Goal: Information Seeking & Learning: Check status

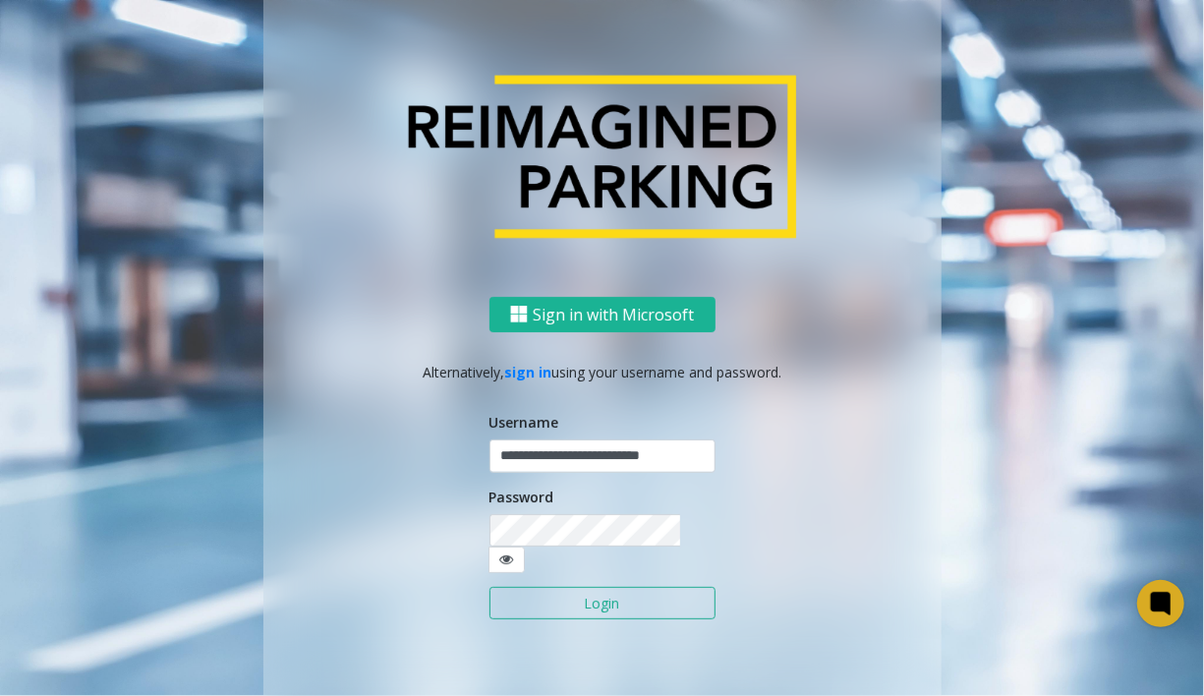
click at [702, 469] on input "**********" at bounding box center [602, 455] width 226 height 33
type input "**********"
click at [612, 587] on button "Login" at bounding box center [602, 603] width 226 height 33
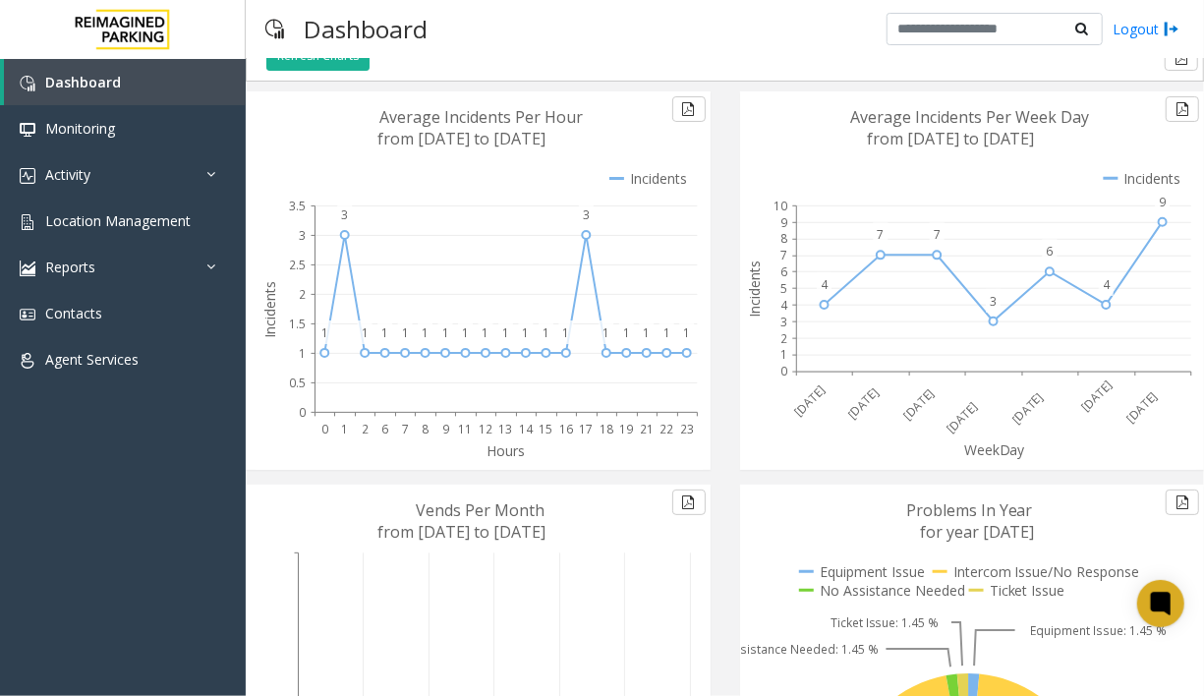
scroll to position [96, 0]
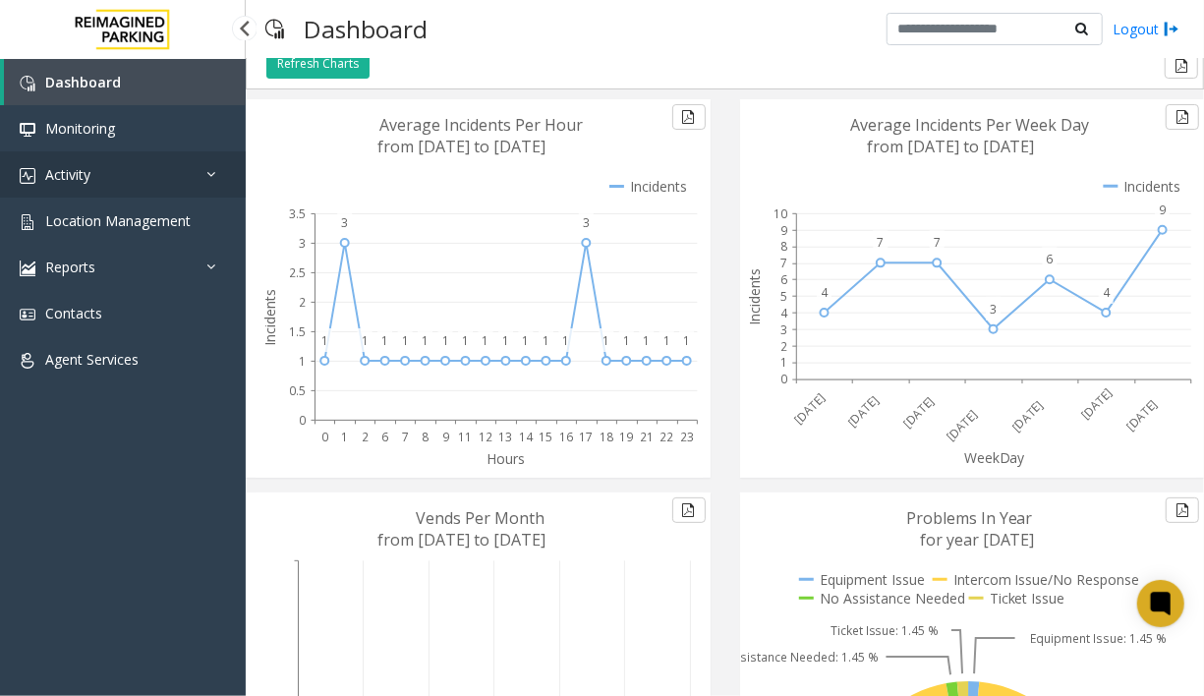
click at [68, 161] on link "Activity" at bounding box center [123, 174] width 246 height 46
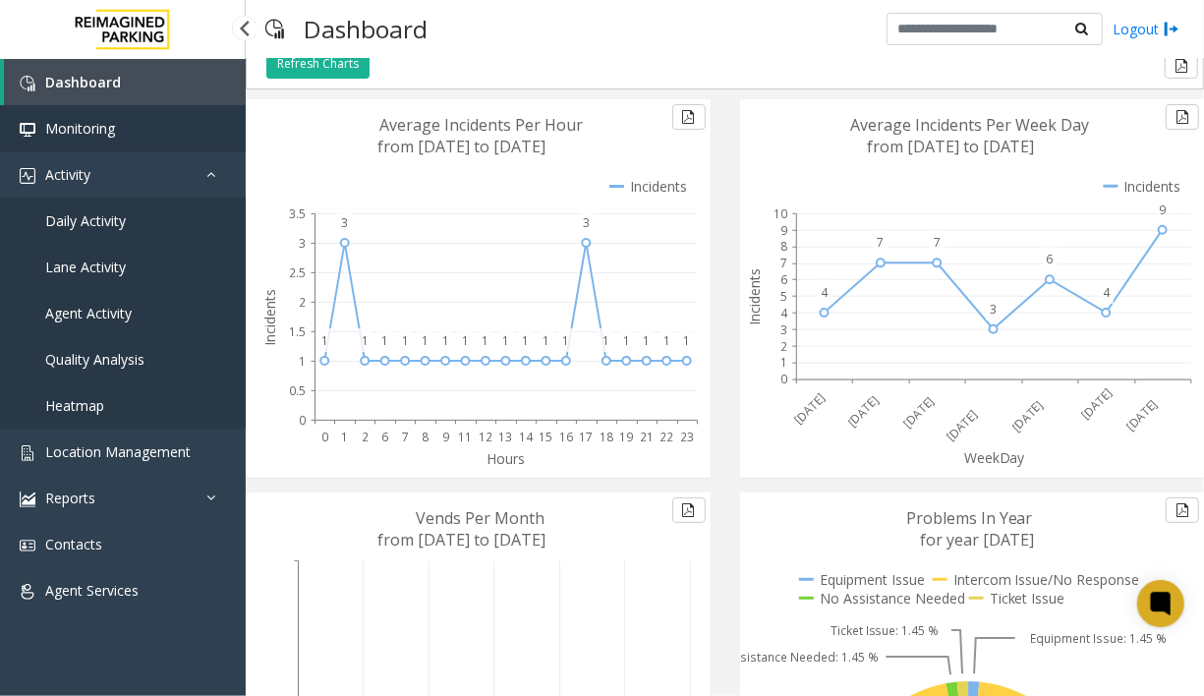
click at [89, 126] on span "Monitoring" at bounding box center [80, 128] width 70 height 19
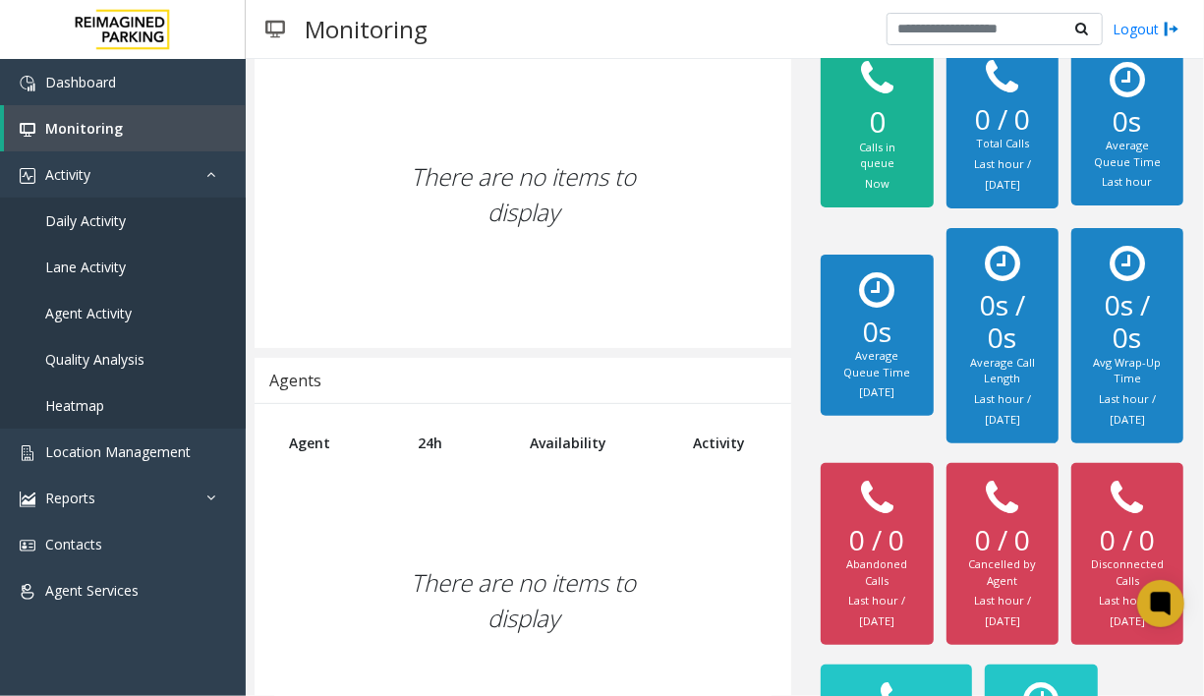
scroll to position [235, 0]
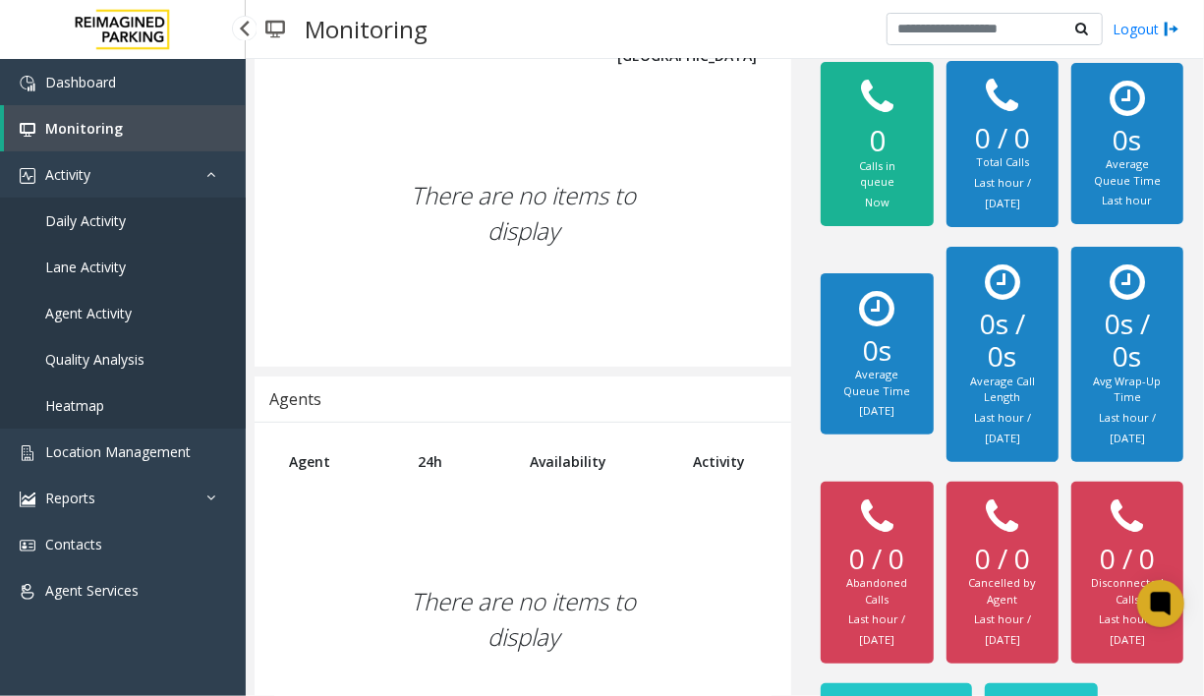
click at [99, 211] on span "Daily Activity" at bounding box center [85, 220] width 81 height 19
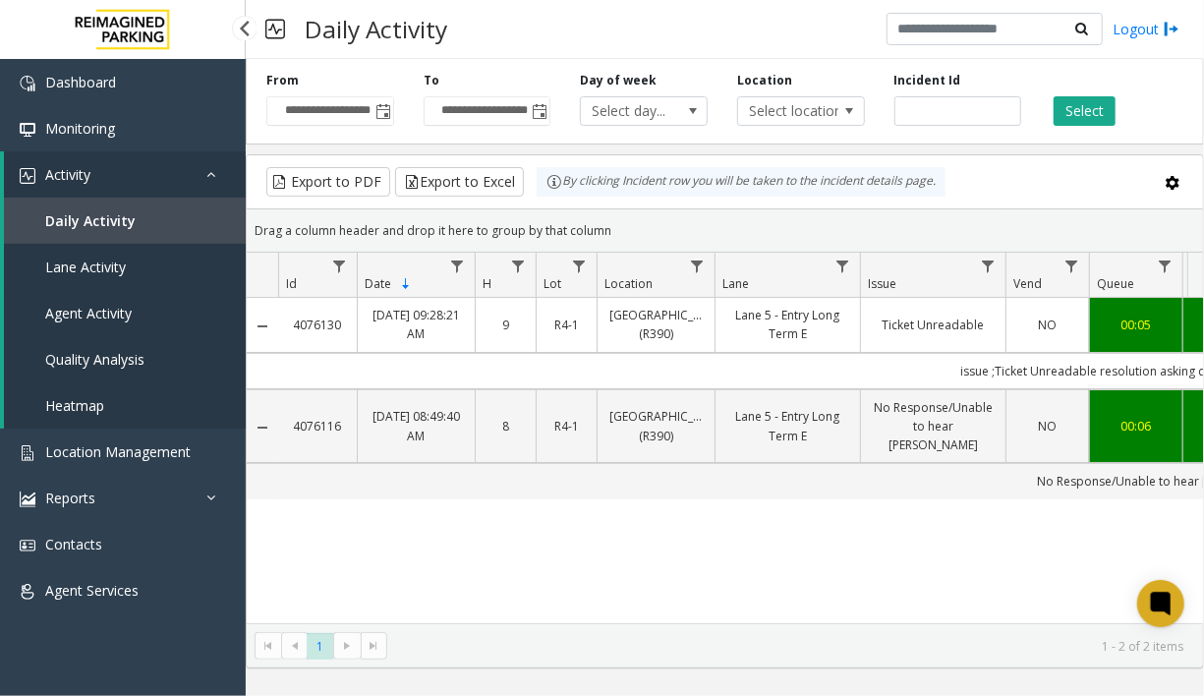
click at [105, 258] on span "Lane Activity" at bounding box center [85, 267] width 81 height 19
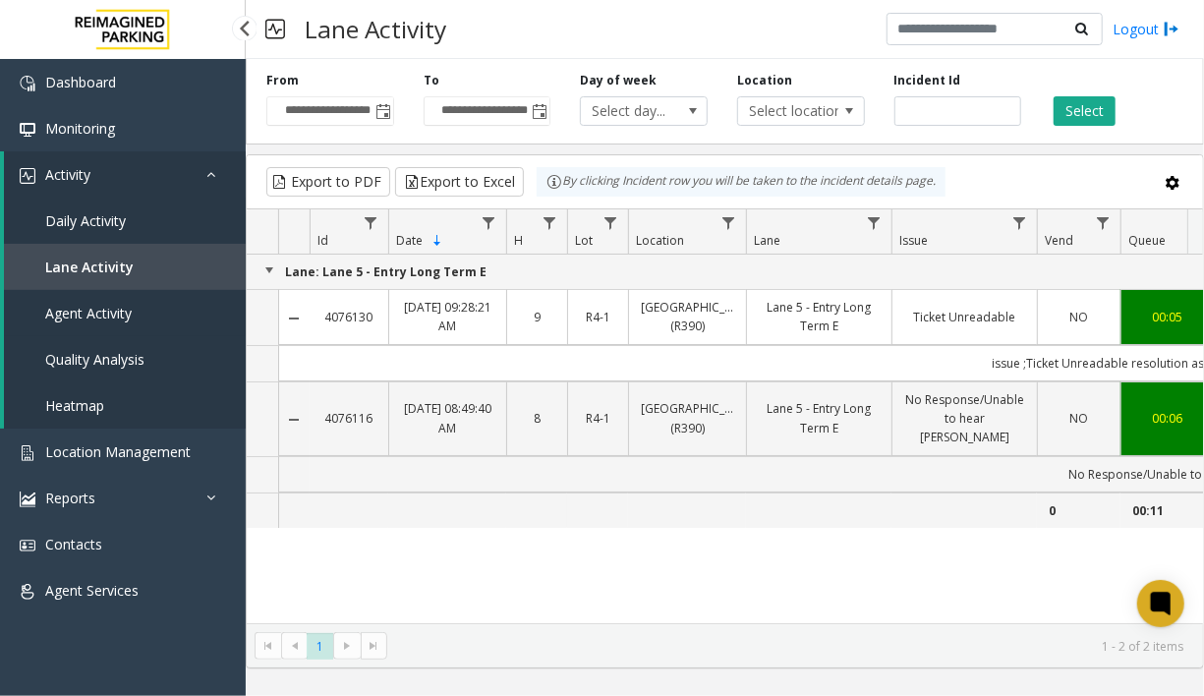
click at [99, 307] on span "Agent Activity" at bounding box center [88, 313] width 86 height 19
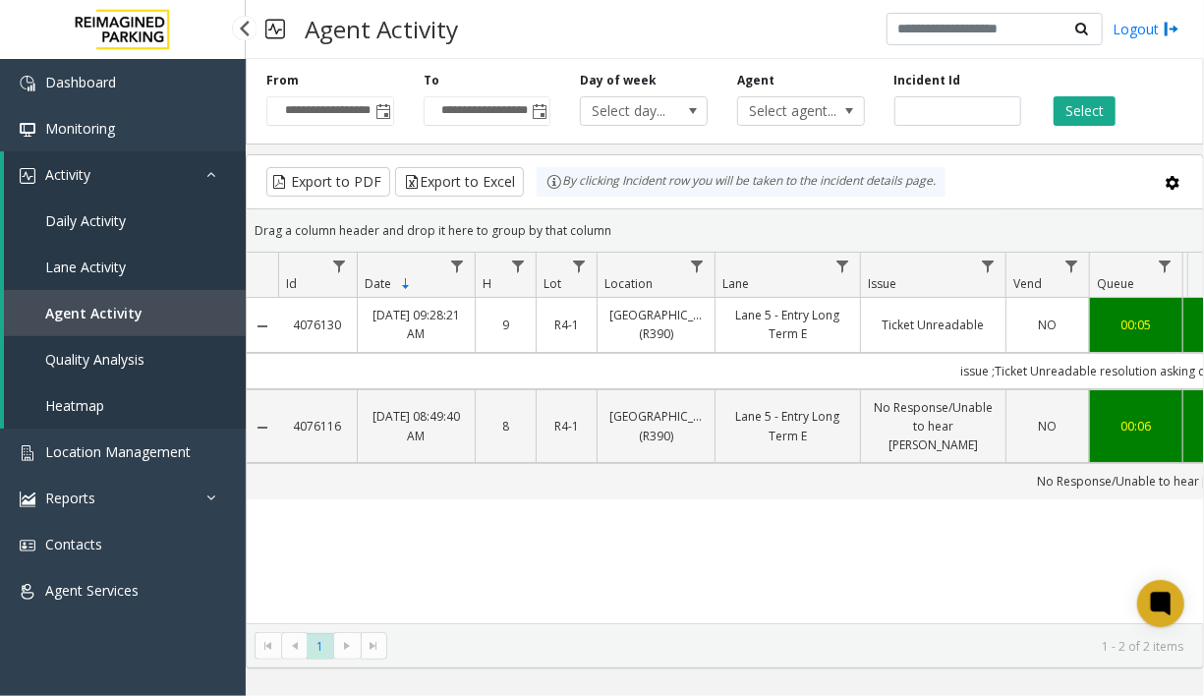
click at [121, 356] on span "Quality Analysis" at bounding box center [94, 359] width 99 height 19
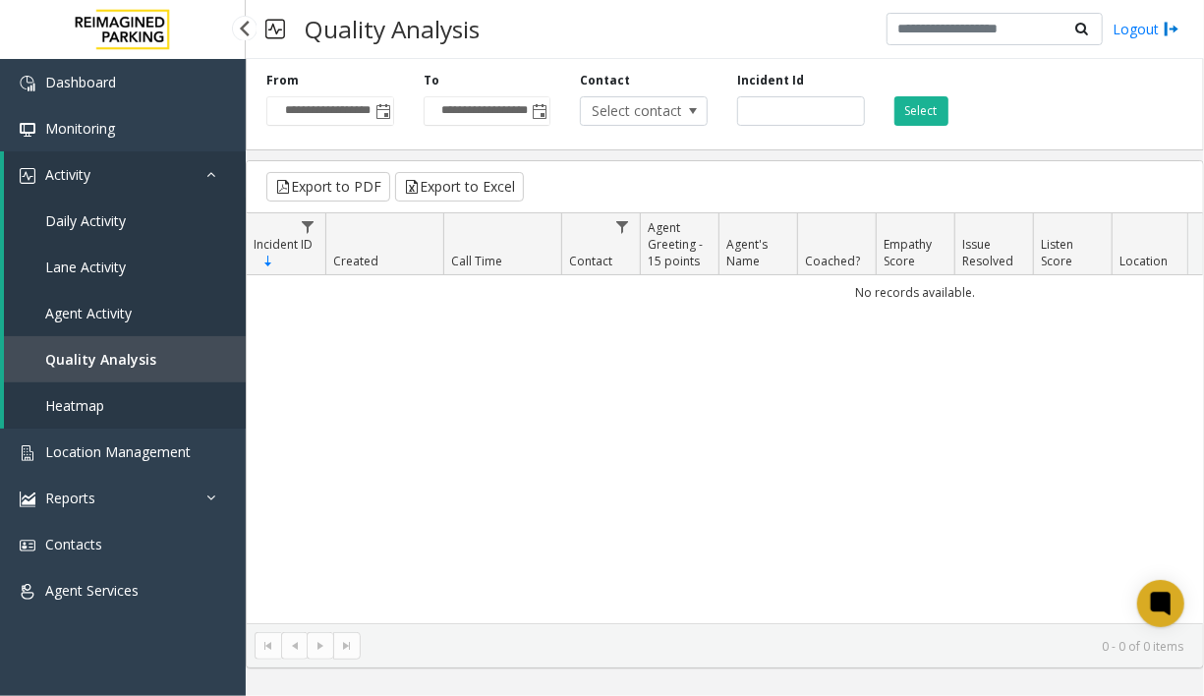
click at [82, 405] on span "Heatmap" at bounding box center [74, 405] width 59 height 19
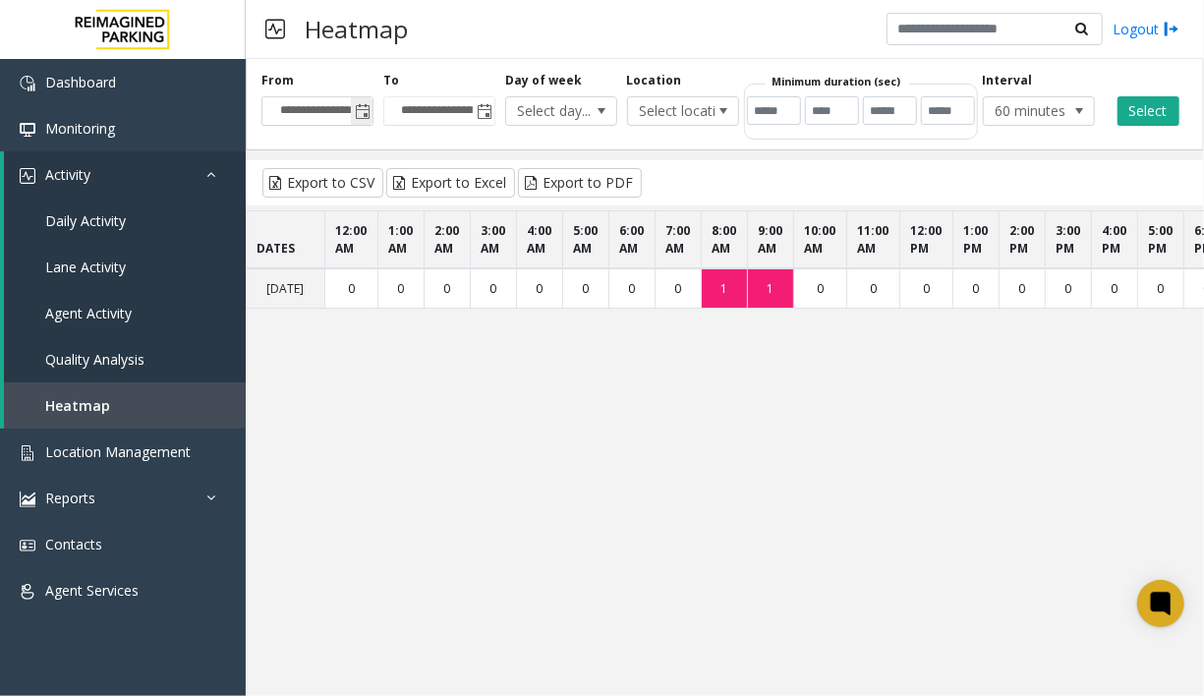
click at [361, 112] on span "Toggle popup" at bounding box center [363, 112] width 16 height 16
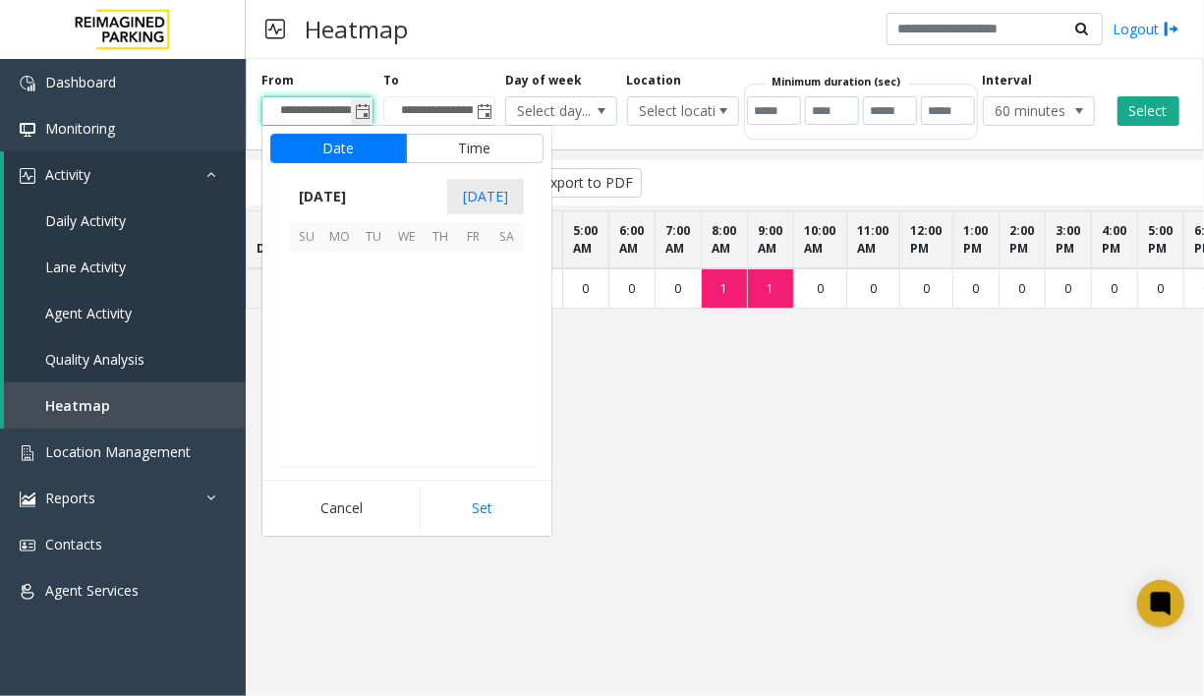
scroll to position [352745, 0]
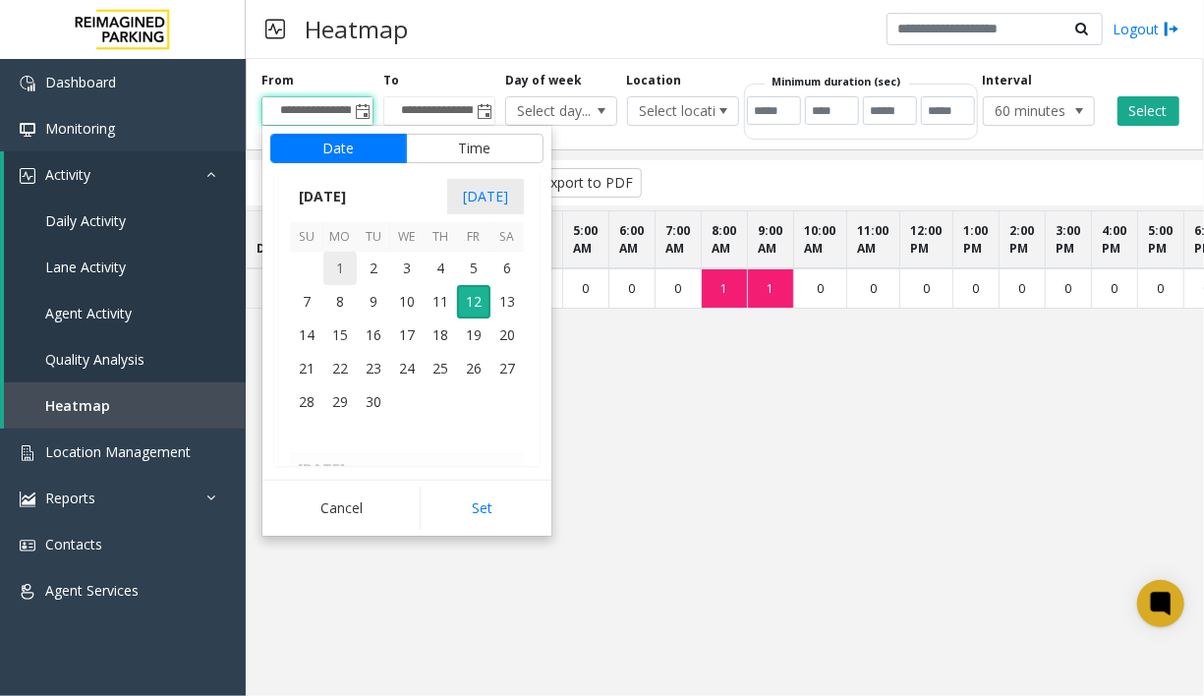
click at [340, 261] on span "1" at bounding box center [339, 268] width 33 height 33
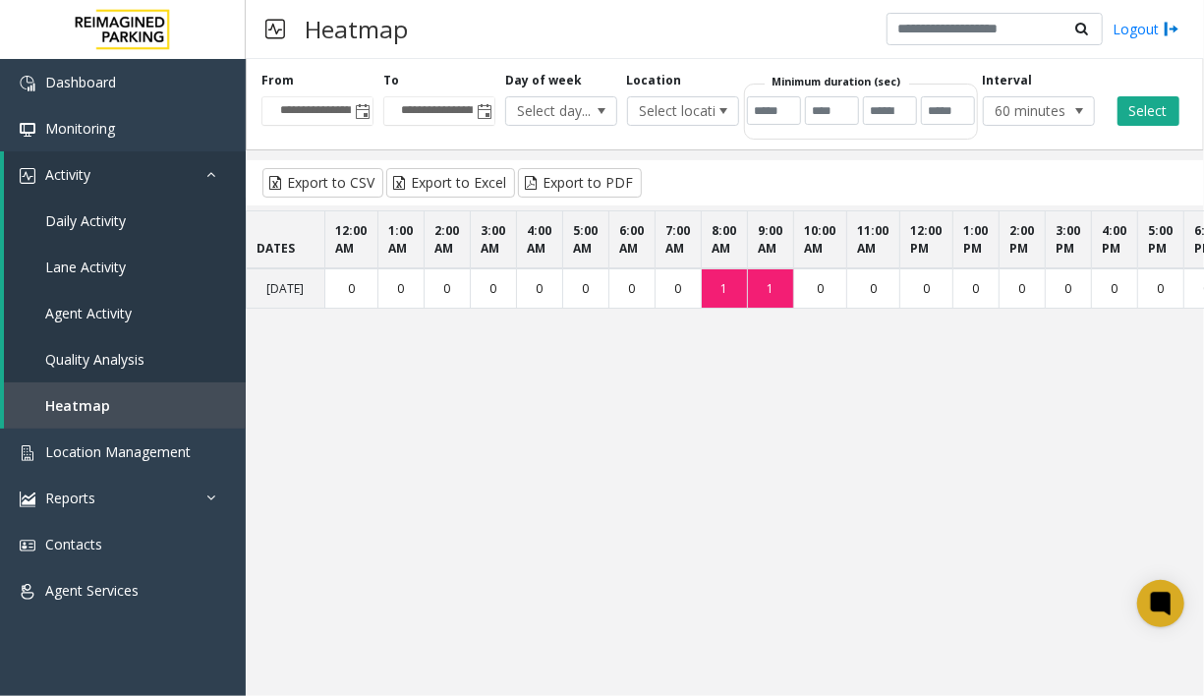
click at [763, 590] on div "**********" at bounding box center [725, 377] width 958 height 637
click at [103, 263] on span "Lane Activity" at bounding box center [85, 267] width 81 height 19
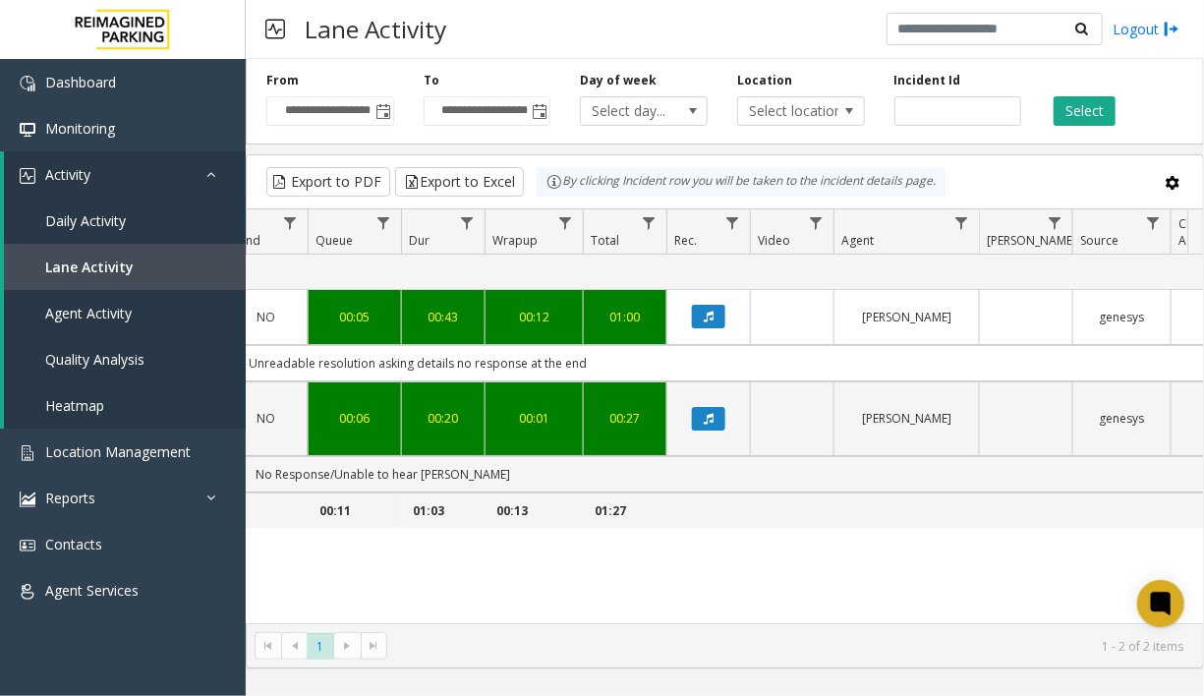
scroll to position [0, 816]
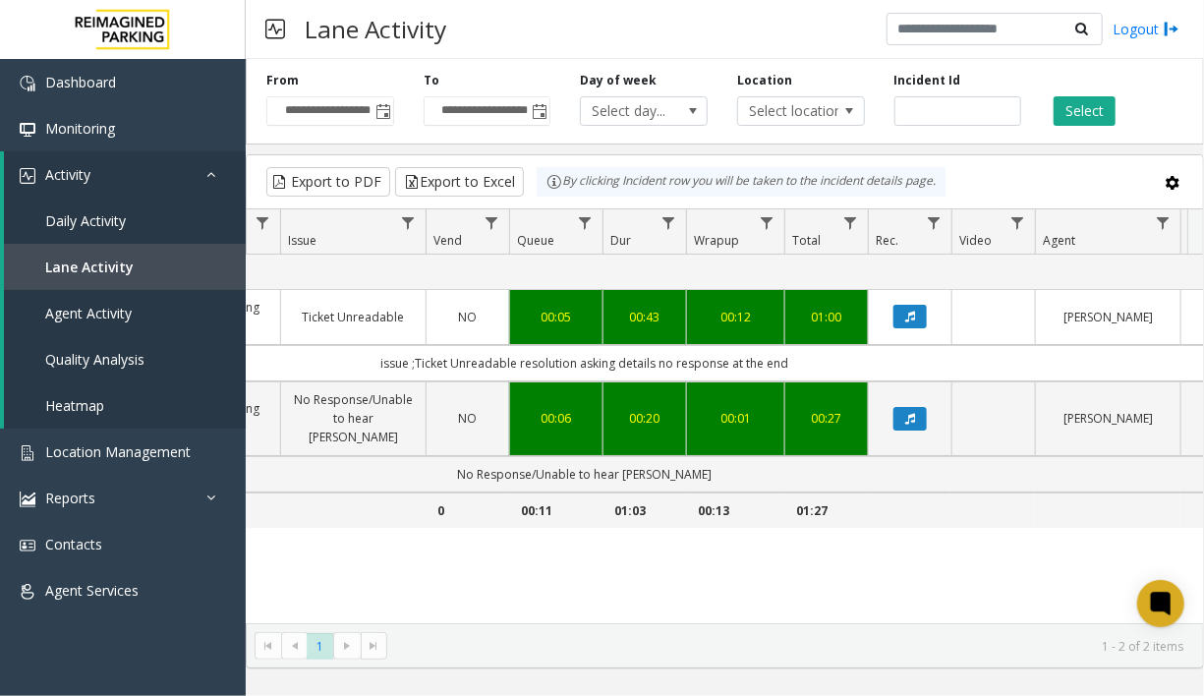
drag, startPoint x: 990, startPoint y: 633, endPoint x: 897, endPoint y: 637, distance: 92.5
click at [896, 636] on kendo-pager "* 1 1 - 2 of 2 items" at bounding box center [725, 645] width 956 height 44
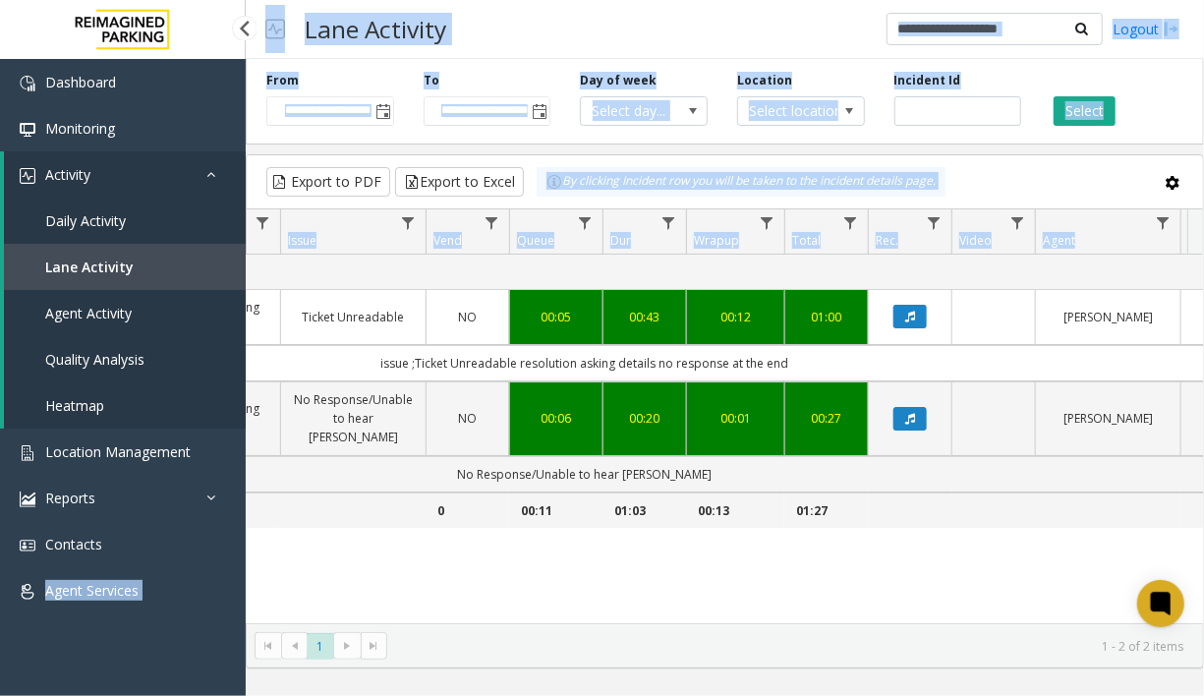
drag, startPoint x: 856, startPoint y: 607, endPoint x: 30, endPoint y: 623, distance: 825.7
click at [30, 623] on app-root "**********" at bounding box center [602, 348] width 1204 height 696
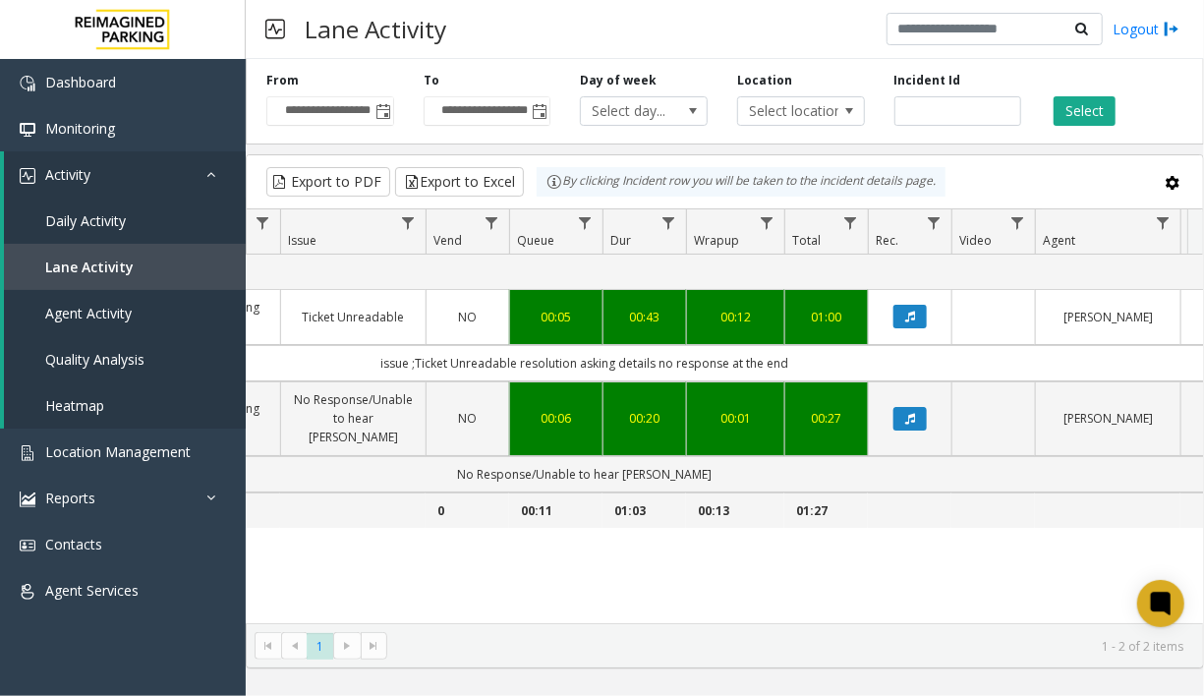
click at [359, 627] on kendo-pager "* 1 1 - 2 of 2 items" at bounding box center [725, 645] width 956 height 44
click at [80, 499] on span "Reports" at bounding box center [70, 497] width 50 height 19
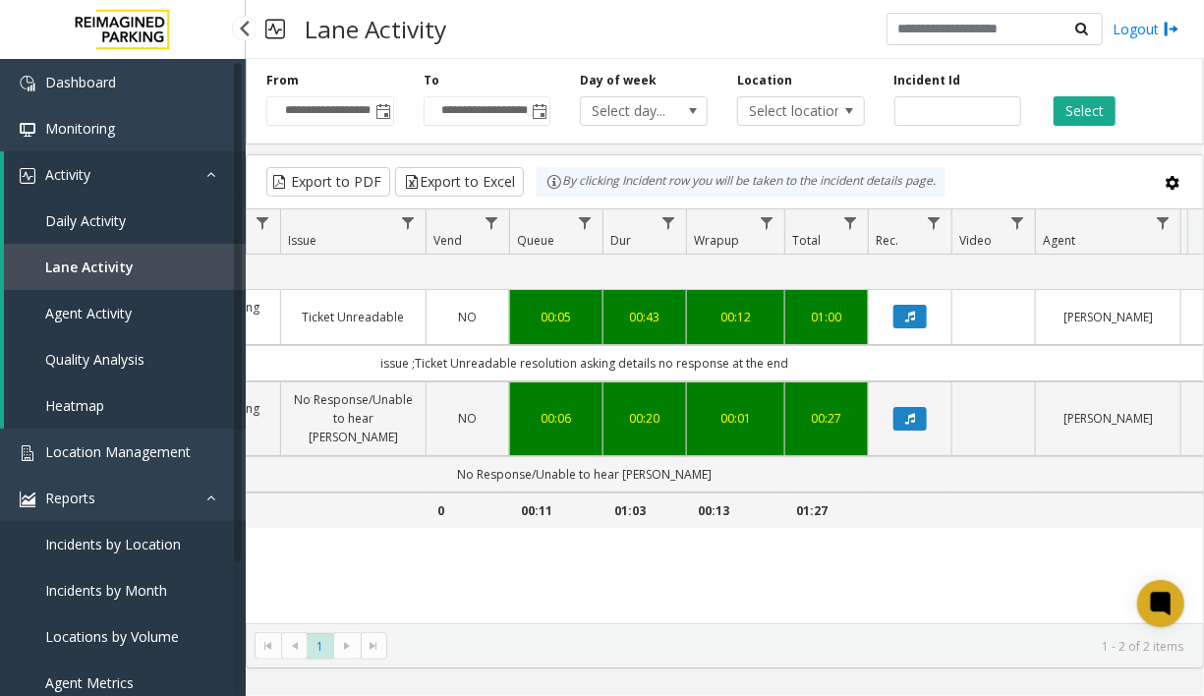
click at [122, 534] on link "Incidents by Location" at bounding box center [123, 544] width 246 height 46
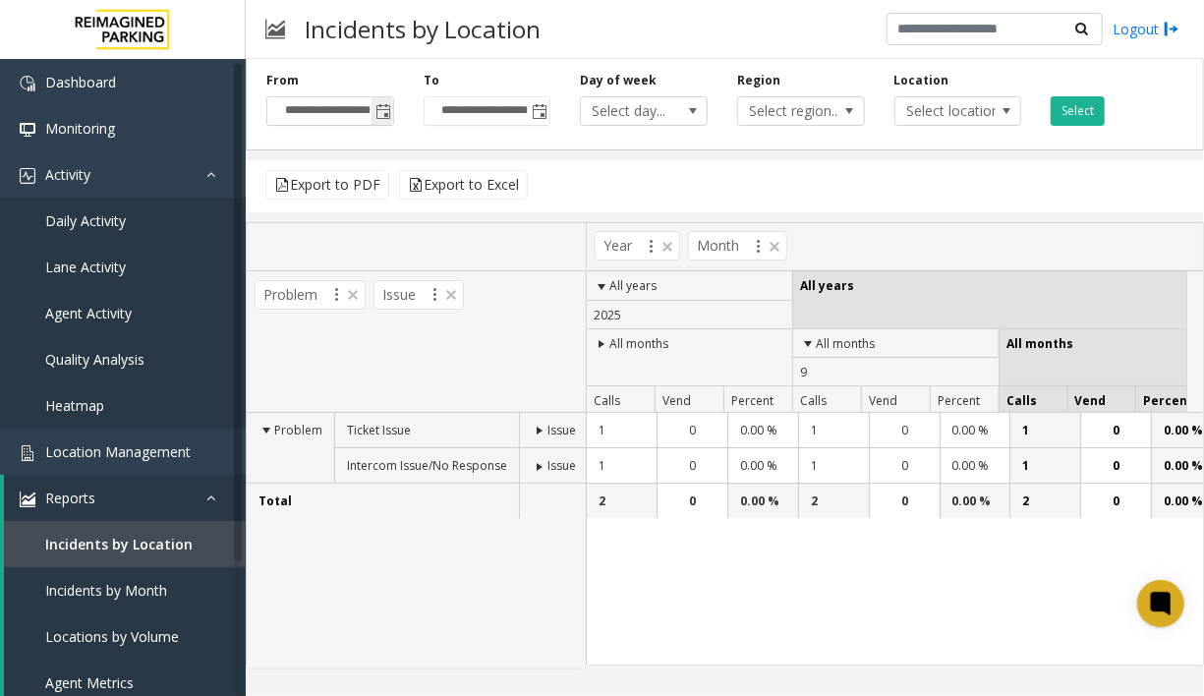
click at [386, 108] on span "Toggle popup" at bounding box center [383, 112] width 16 height 16
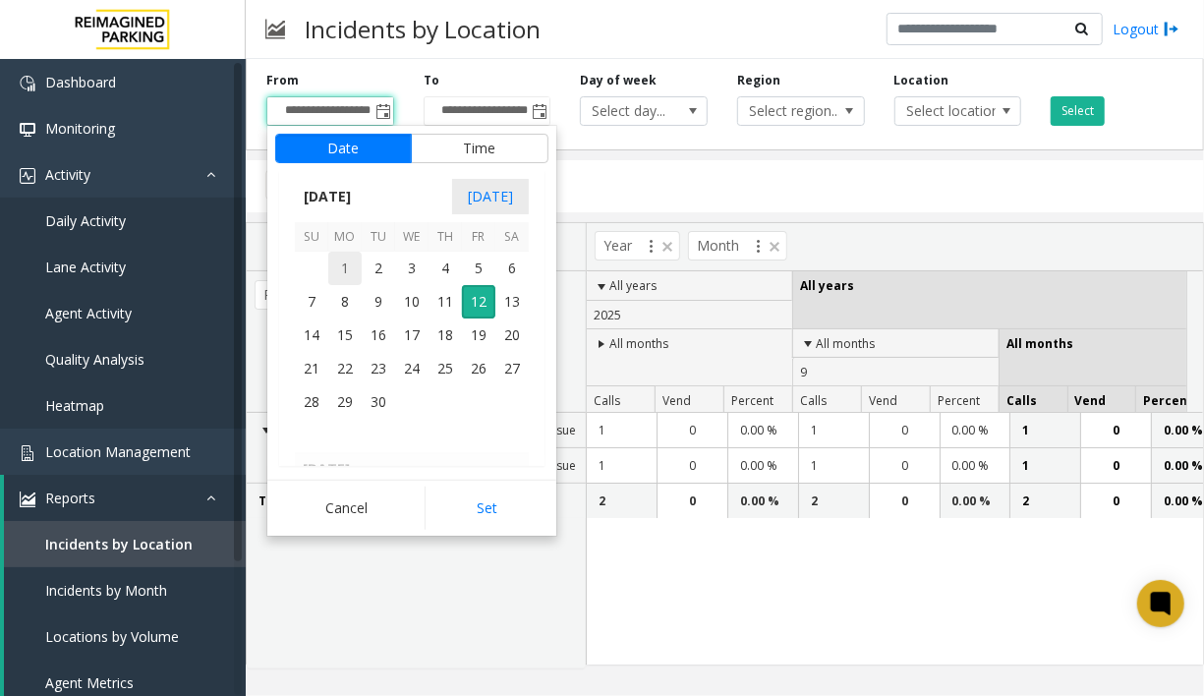
click at [345, 275] on span "1" at bounding box center [344, 268] width 33 height 33
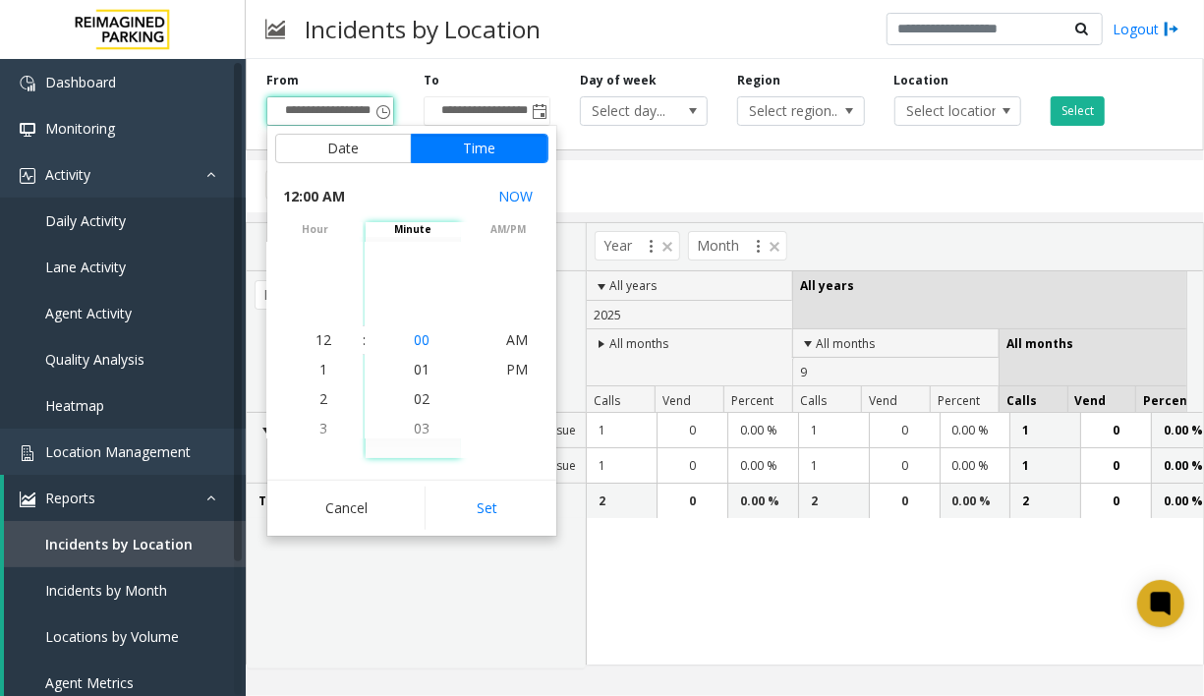
click at [422, 341] on span "00" at bounding box center [422, 339] width 16 height 19
click at [418, 332] on span "00" at bounding box center [422, 339] width 16 height 19
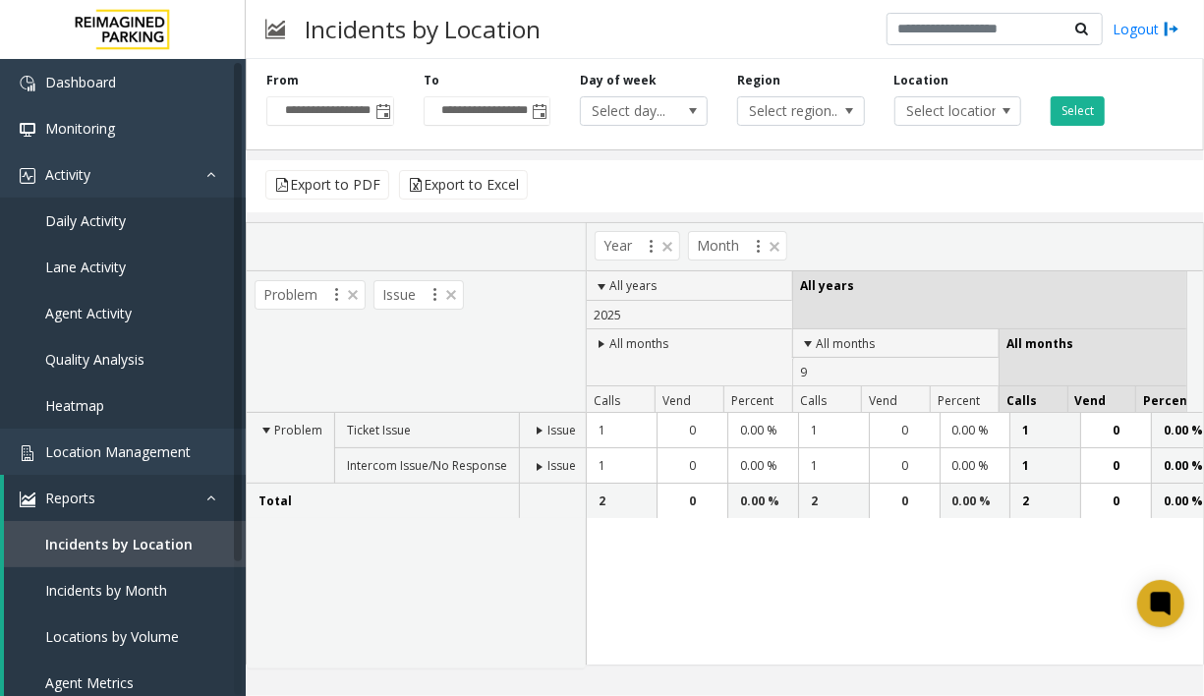
click at [610, 163] on div "Export to PDF Export to Excel" at bounding box center [725, 186] width 958 height 52
click at [1066, 99] on button "Select" at bounding box center [1078, 110] width 54 height 29
